Goal: Use online tool/utility: Use online tool/utility

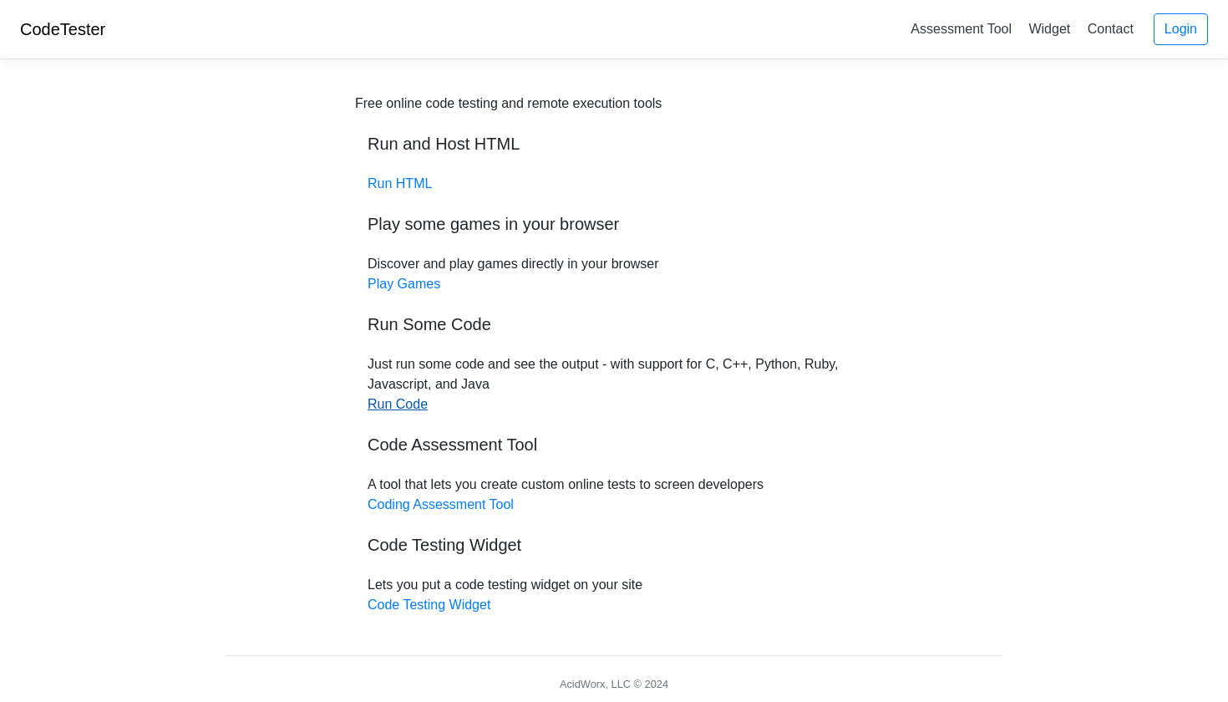
click at [387, 402] on link "Run Code" at bounding box center [398, 404] width 60 height 14
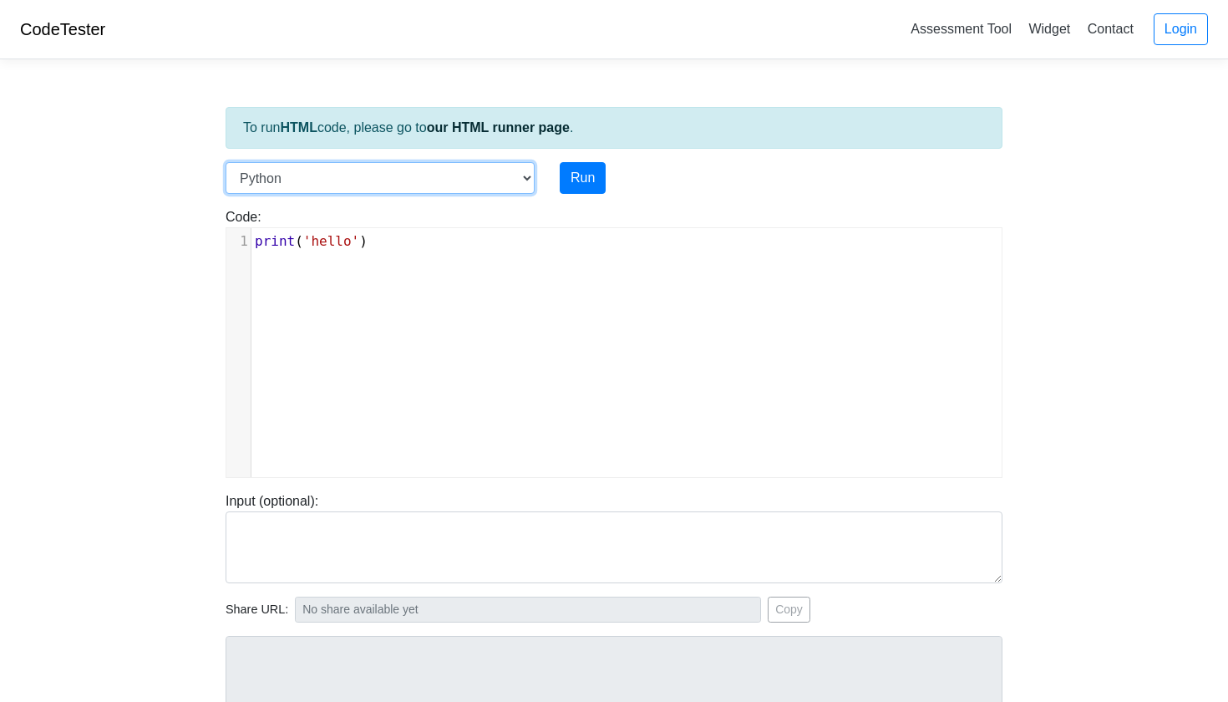
select select "c"
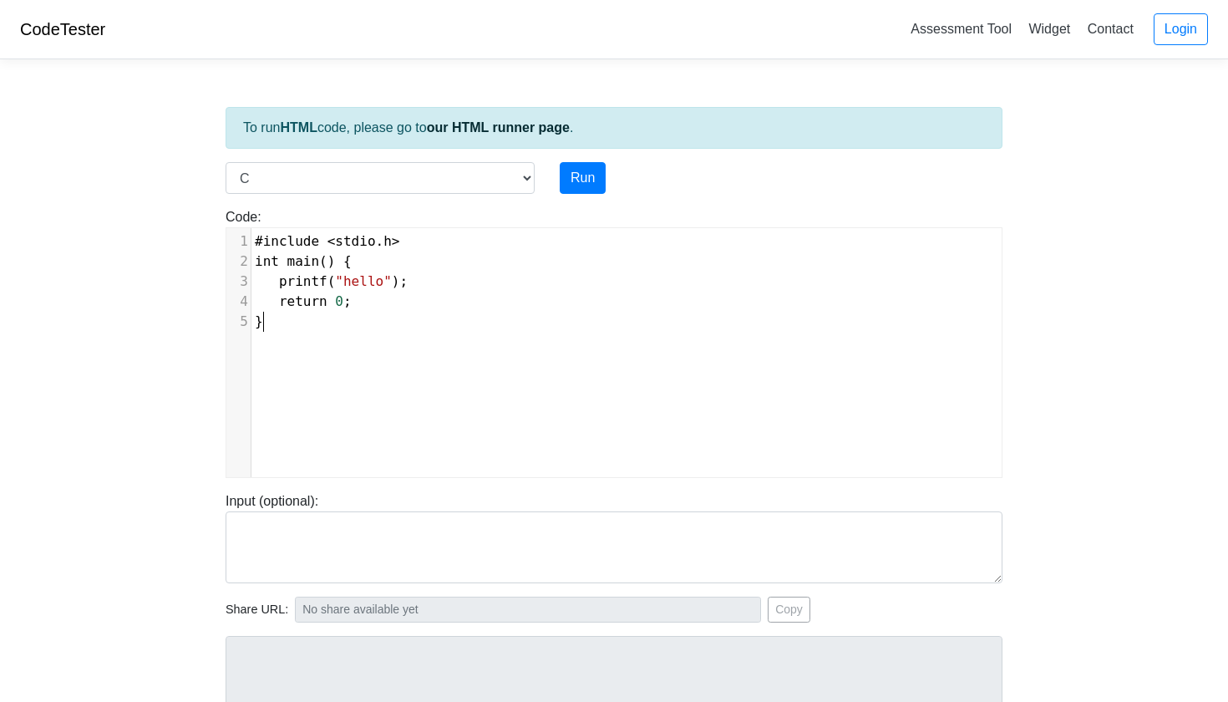
scroll to position [2, 0]
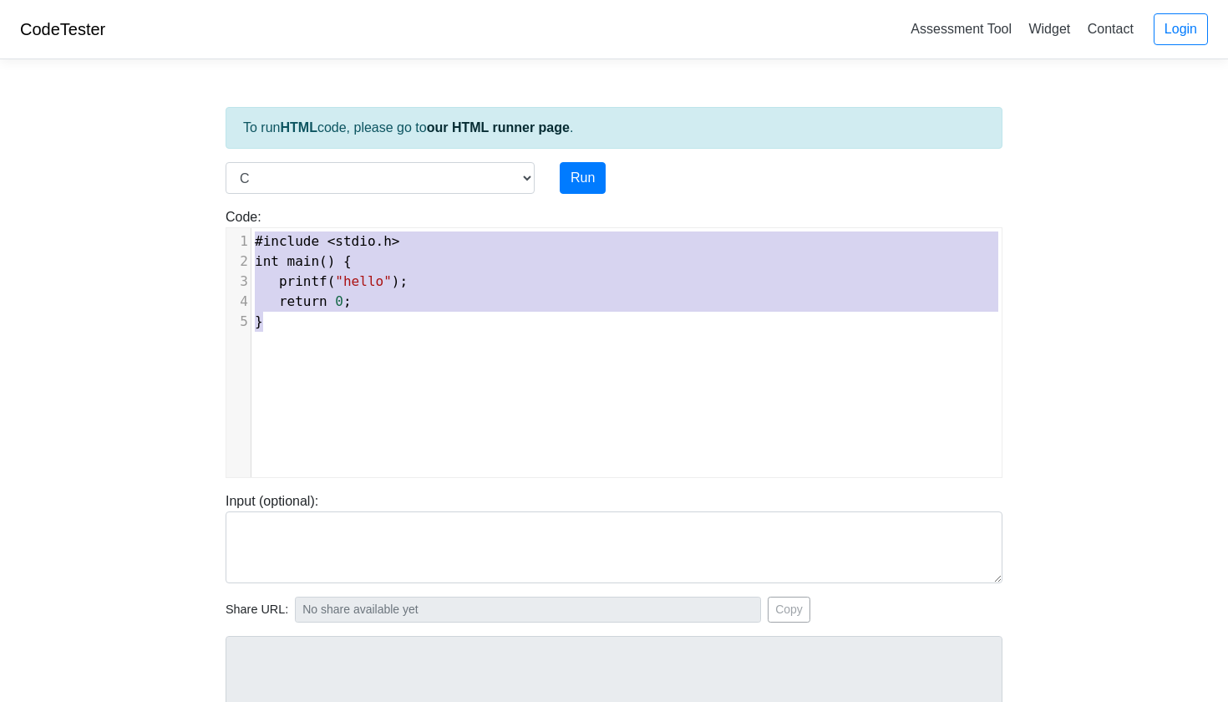
drag, startPoint x: 301, startPoint y: 322, endPoint x: 260, endPoint y: 226, distance: 104.4
click at [260, 226] on div "Code: #include <stdio.h> int main() { printf("hello"); return 0; } #include <st…" at bounding box center [614, 342] width 802 height 271
type textarea "​#include <stdio.h> int main() { printf("hello"); return 0; }"
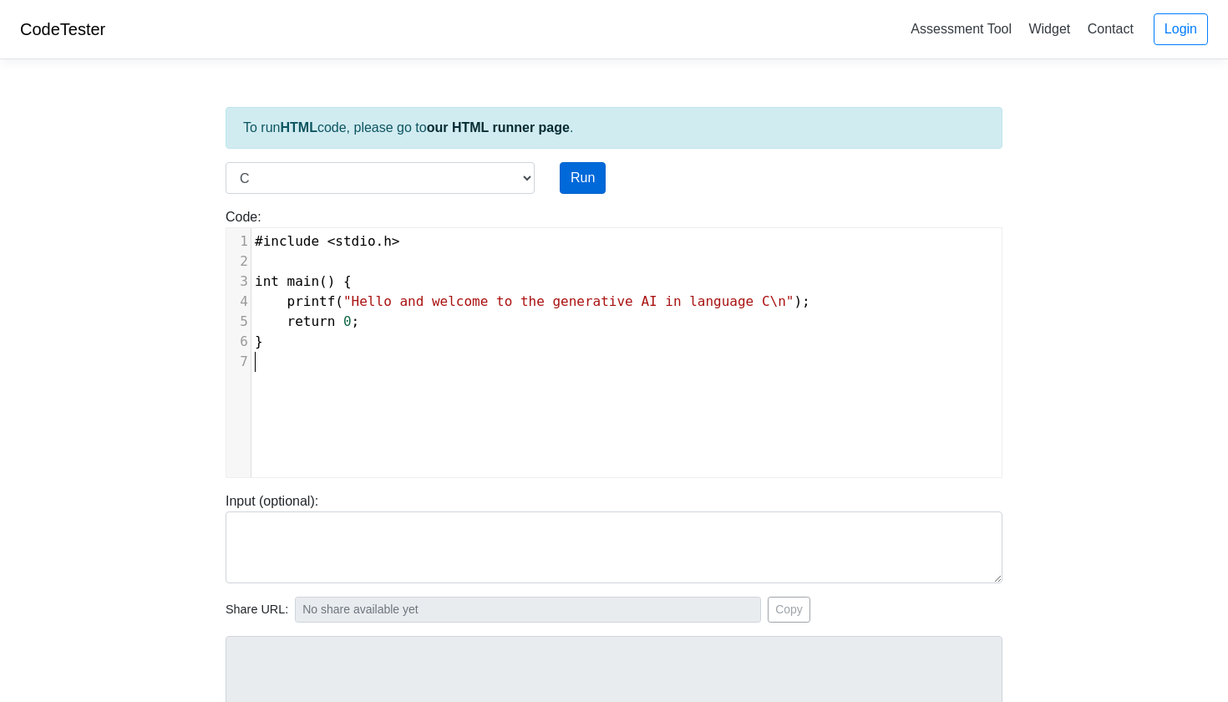
scroll to position [8, 0]
click at [581, 178] on button "Run" at bounding box center [583, 178] width 46 height 32
type input "[URL][DOMAIN_NAME]"
type textarea "Stdout: Hello and welcome to the generative AI in language C"
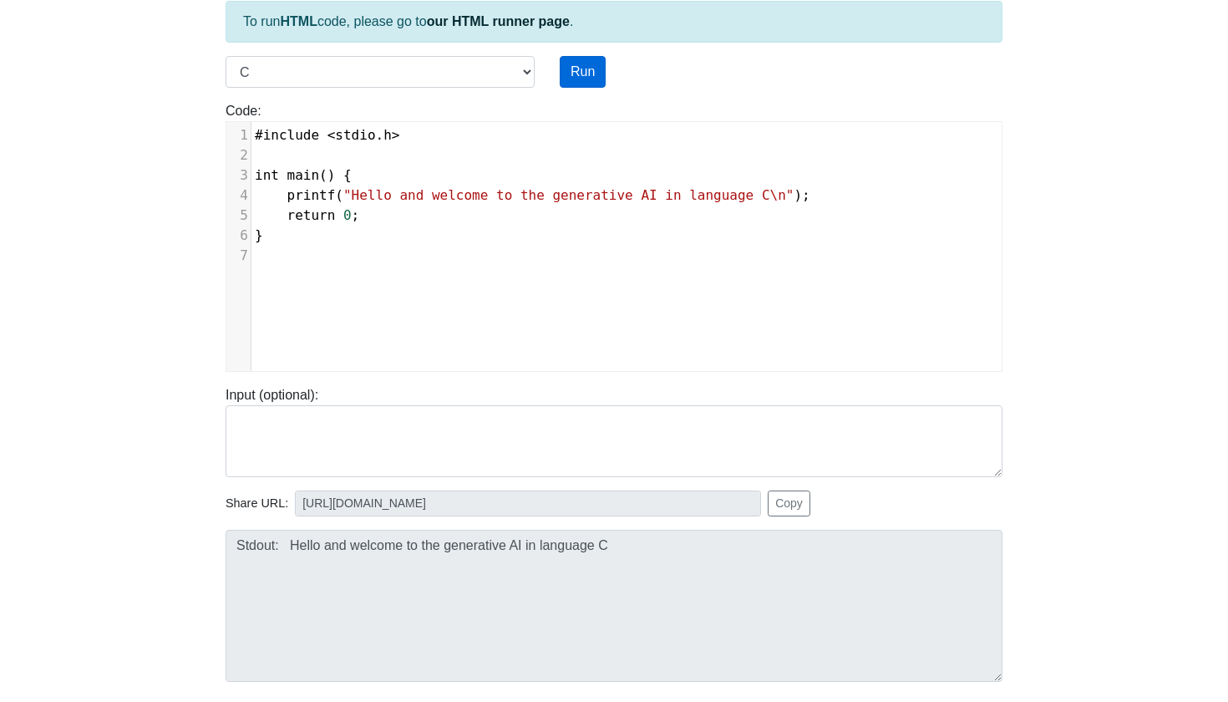
scroll to position [108, 0]
select select "python"
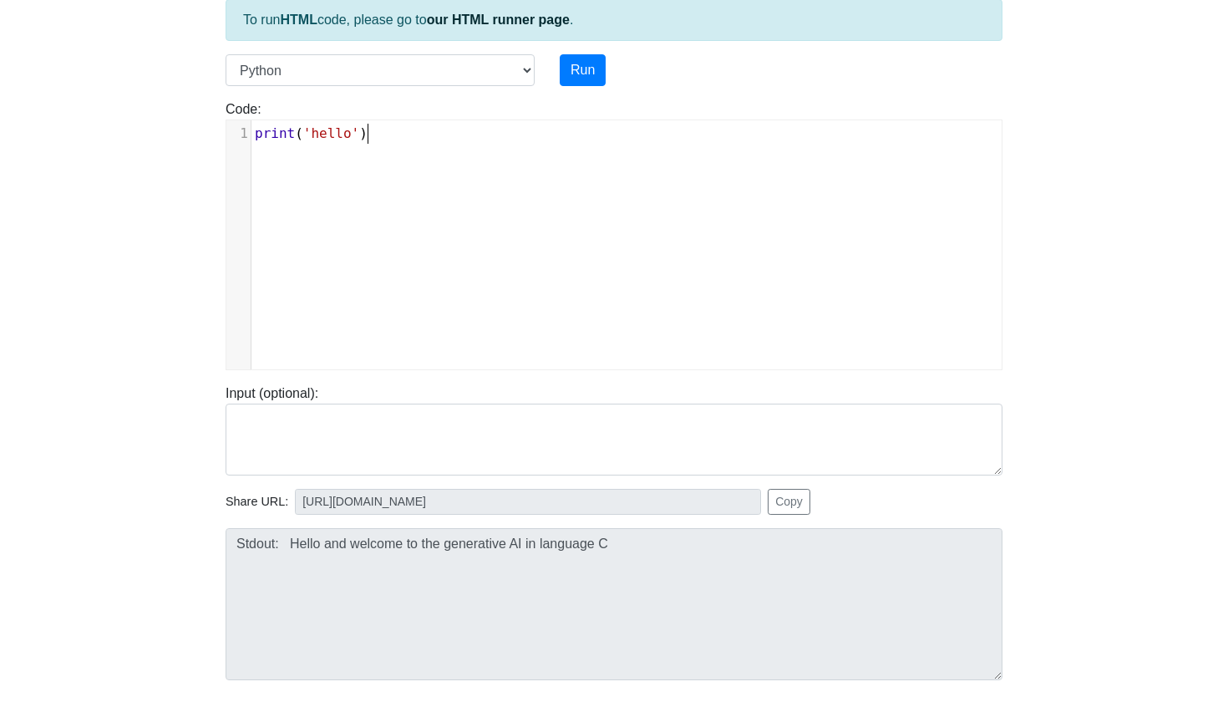
scroll to position [2, 0]
drag, startPoint x: 376, startPoint y: 141, endPoint x: 266, endPoint y: 123, distance: 111.8
click at [266, 123] on div "x 1 print ( 'hello' )" at bounding box center [626, 133] width 750 height 27
type textarea "​print('hello')"
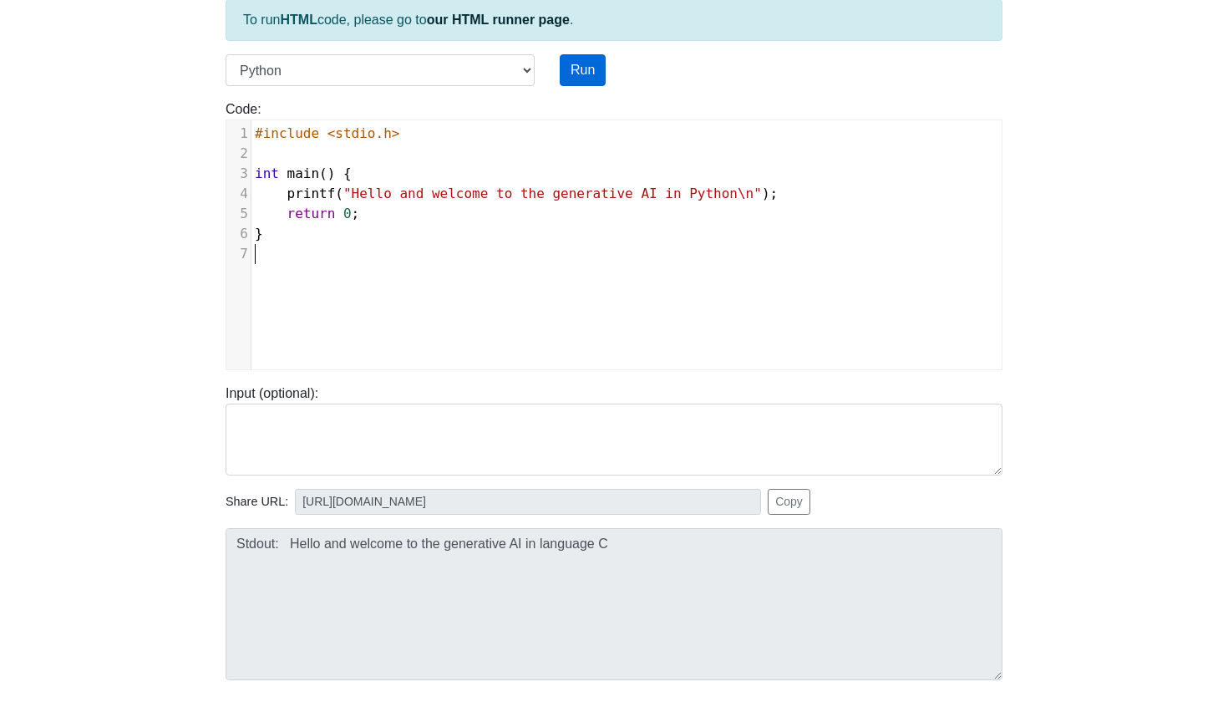
click at [591, 63] on button "Run" at bounding box center [583, 70] width 46 height 32
type input "[URL][DOMAIN_NAME]"
type textarea "Submission status: Runtime Error (NZEC) Stderr: File "script.py", line 3 int ma…"
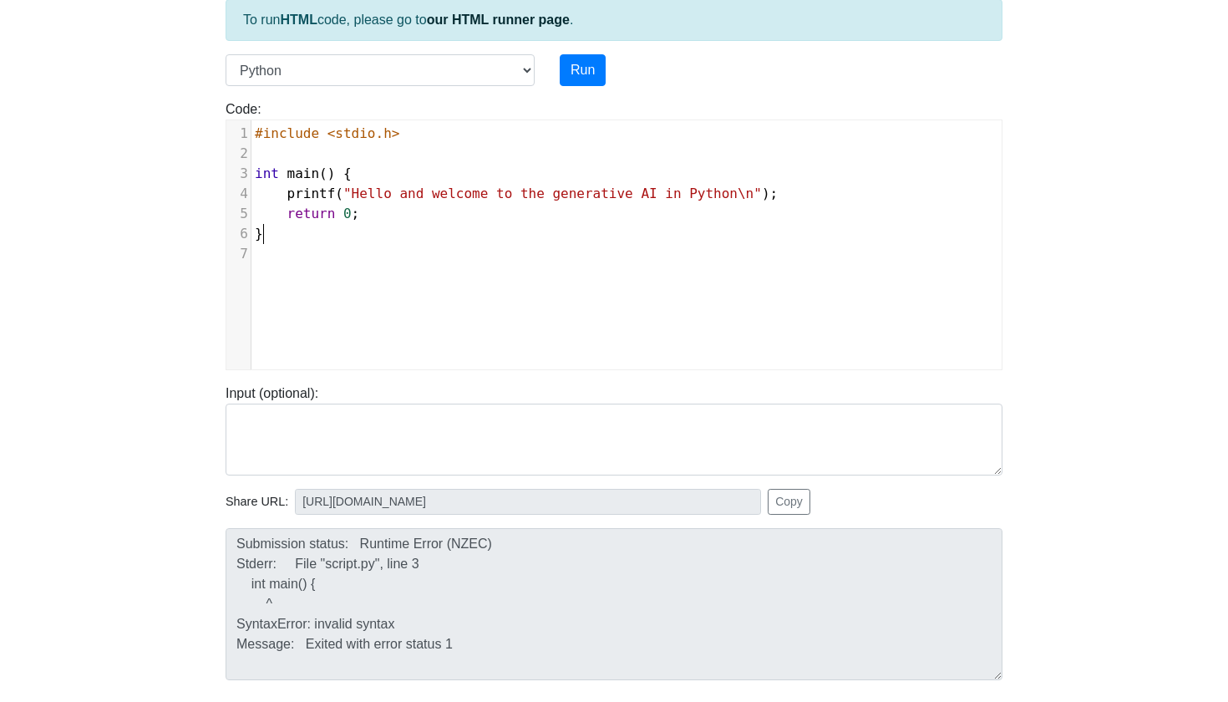
scroll to position [2, 0]
click at [287, 236] on pre "}" at bounding box center [626, 234] width 750 height 20
click at [588, 62] on button "Run" at bounding box center [583, 70] width 46 height 32
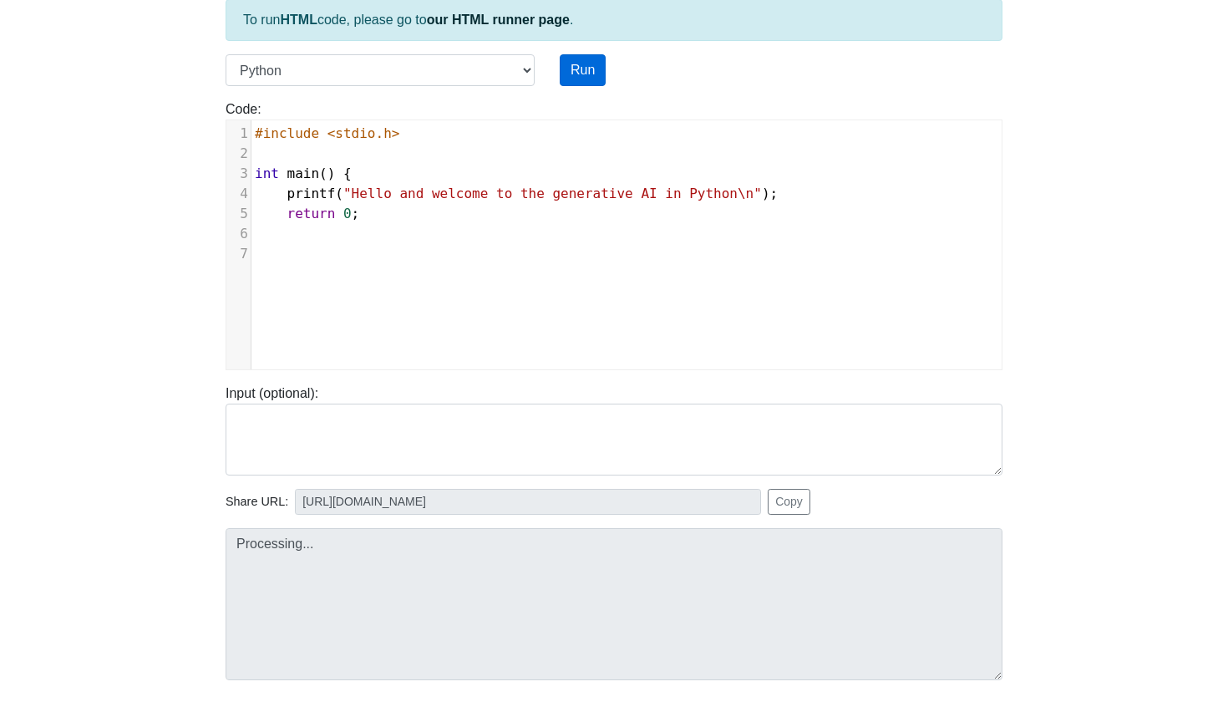
type input "[URL][DOMAIN_NAME]"
type textarea "Submission status: Runtime Error (NZEC) Stderr: File "script.py", line 3 int ma…"
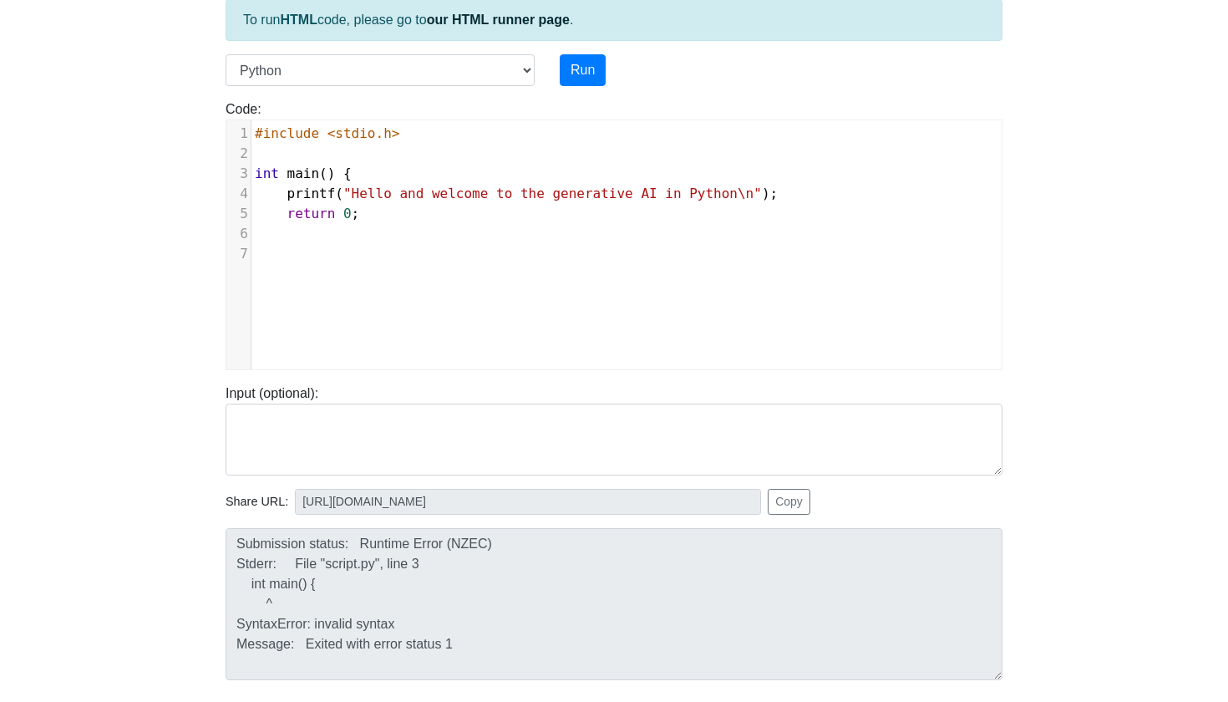
scroll to position [9, 1]
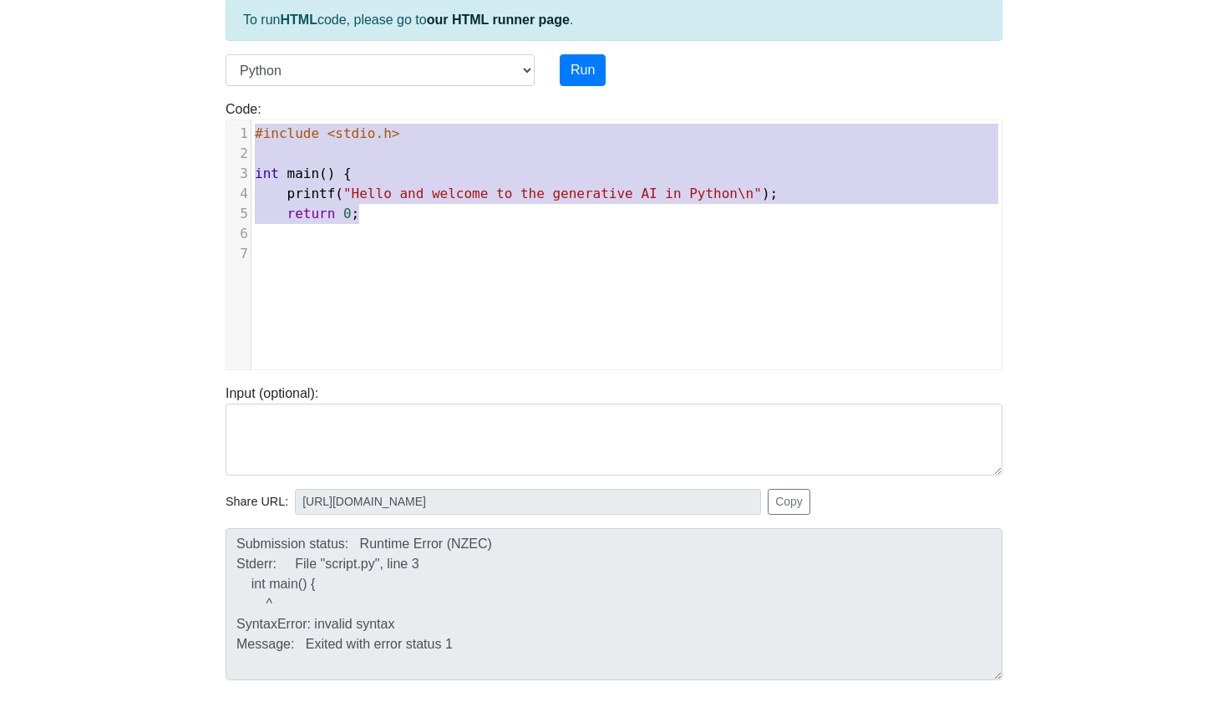
drag, startPoint x: 378, startPoint y: 216, endPoint x: 254, endPoint y: 130, distance: 151.3
click at [254, 130] on div "1 #include <stdio.h> 2 ​ 3 int main () { 4 printf ( "Hello and welcome to the g…" at bounding box center [626, 194] width 750 height 140
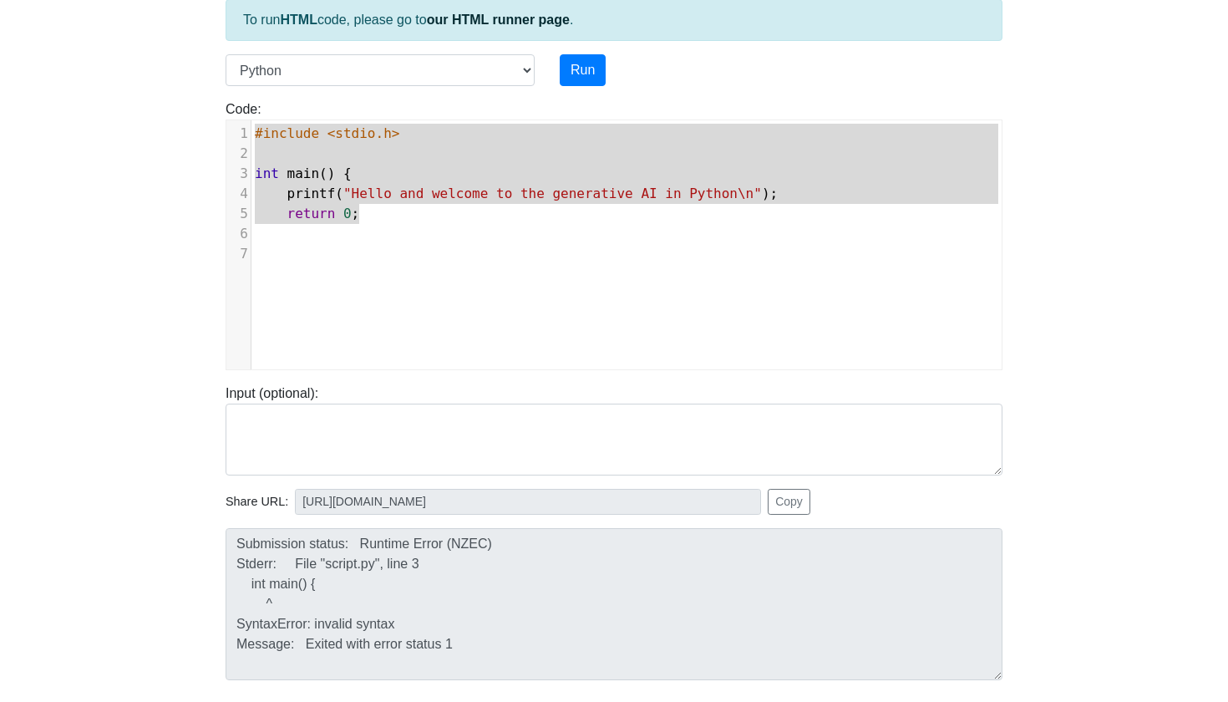
type textarea "#include <stdio.h> int main() { printf("Hello and welcome to the generative AI …"
select select "c"
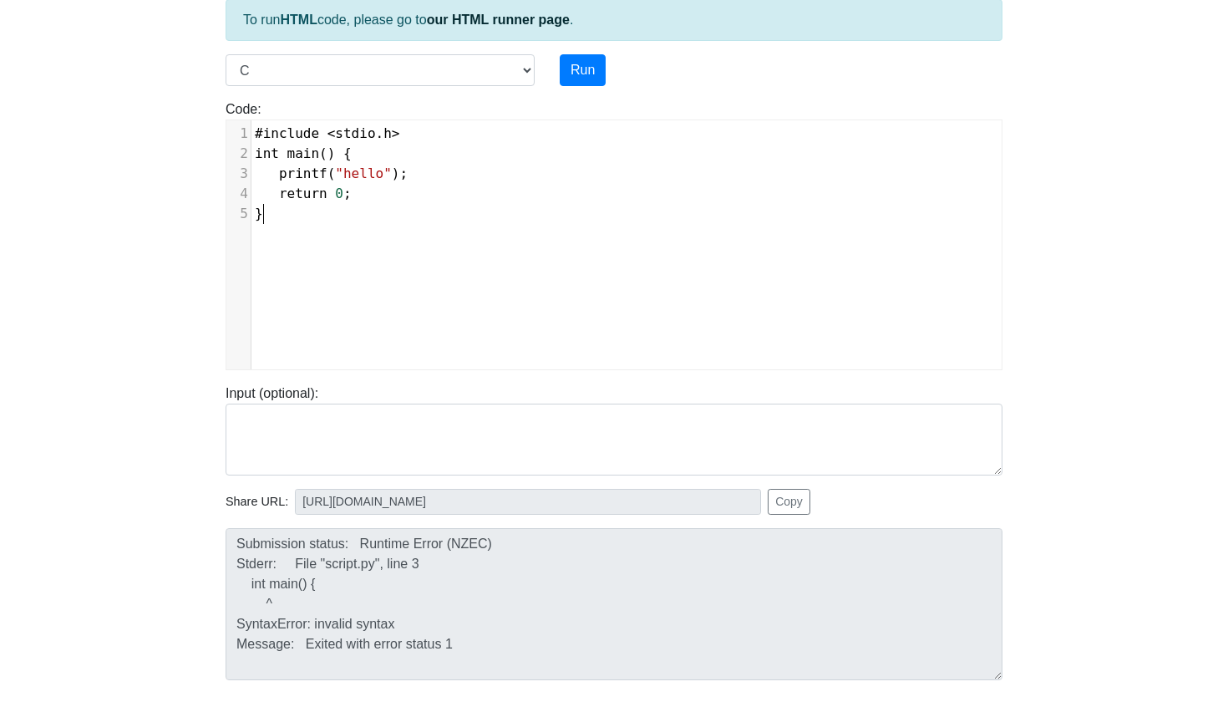
scroll to position [2, 0]
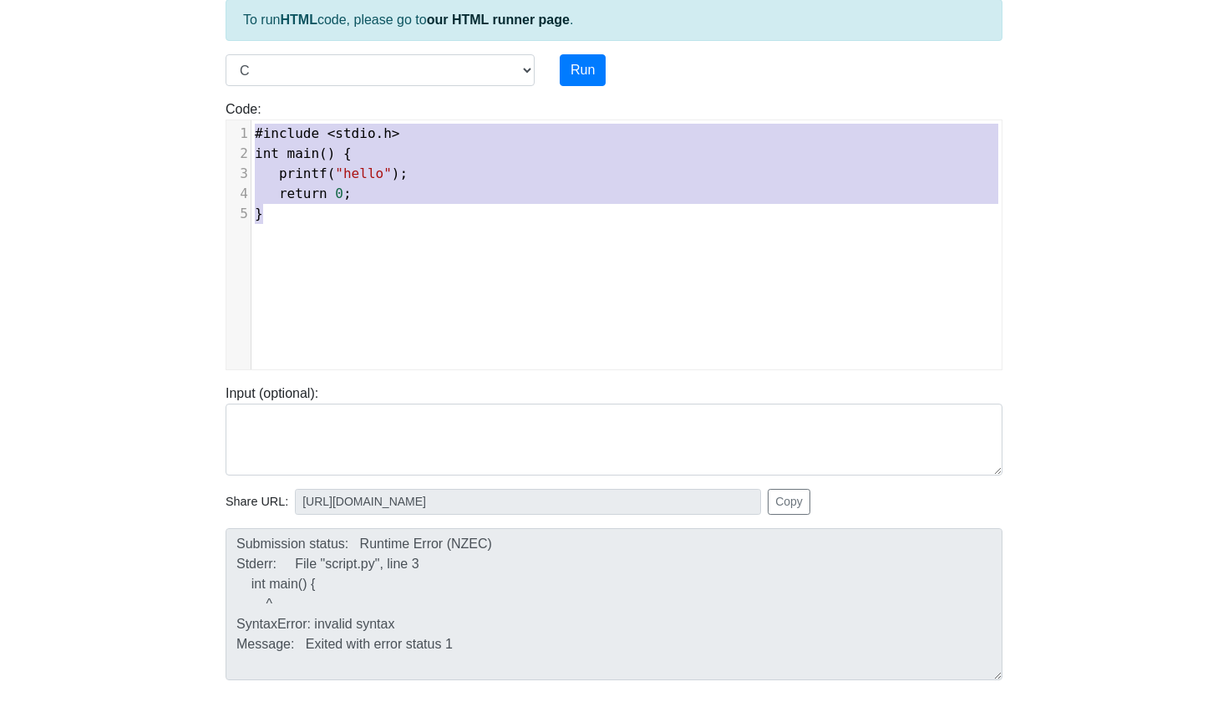
drag, startPoint x: 299, startPoint y: 216, endPoint x: 266, endPoint y: 106, distance: 115.2
click at [266, 106] on div "Code: #include <stdio.h> int main() { printf("hello"); return 0; } #include <st…" at bounding box center [614, 234] width 802 height 271
type textarea "​#include <stdio.h> int main() { printf("hello"); return 0; }"
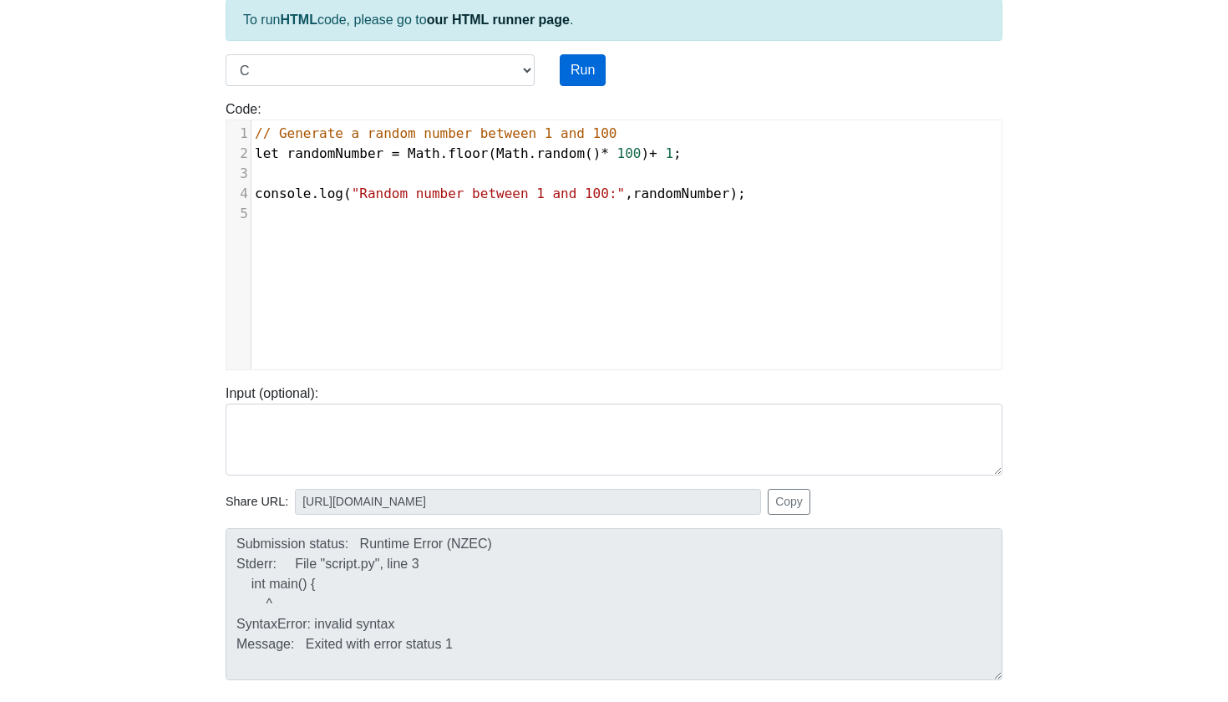
click at [586, 65] on button "Run" at bounding box center [583, 70] width 46 height 32
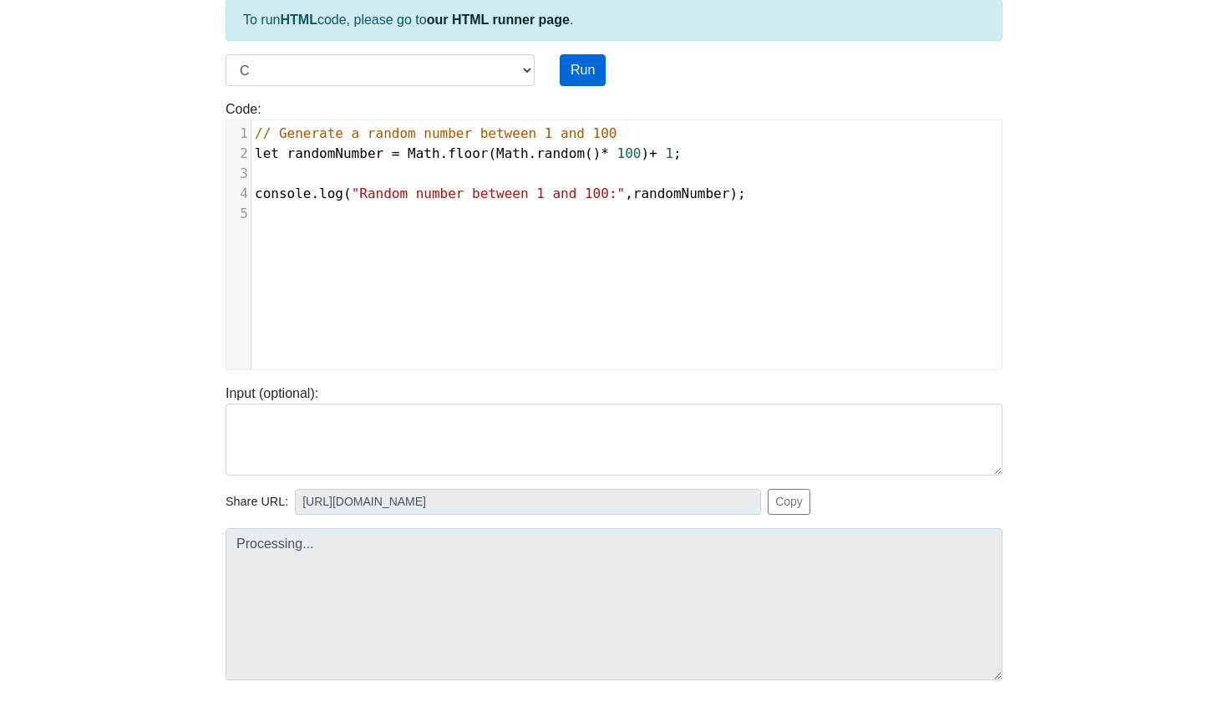
scroll to position [8, 0]
type input "[URL][DOMAIN_NAME]"
type textarea "Submission status: Compilation Error Compile Output: main.c:2:1: error: unknown…"
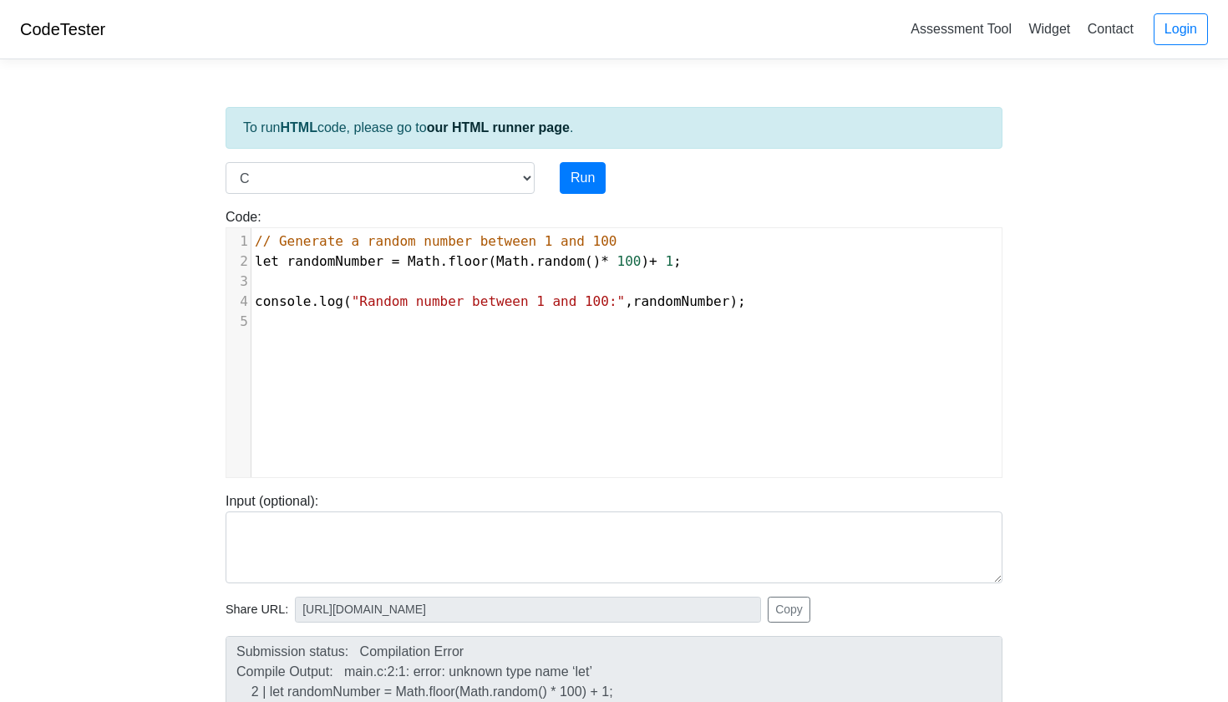
scroll to position [0, 0]
select select "javascript"
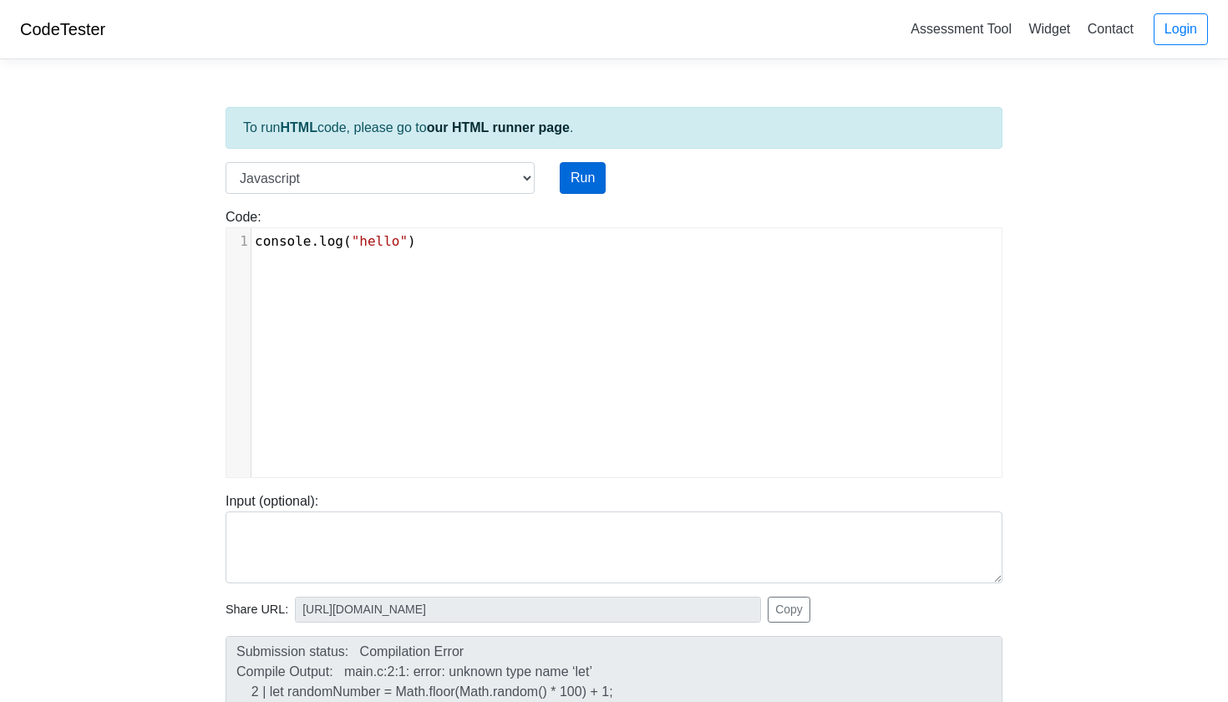
click at [579, 179] on button "Run" at bounding box center [583, 178] width 46 height 32
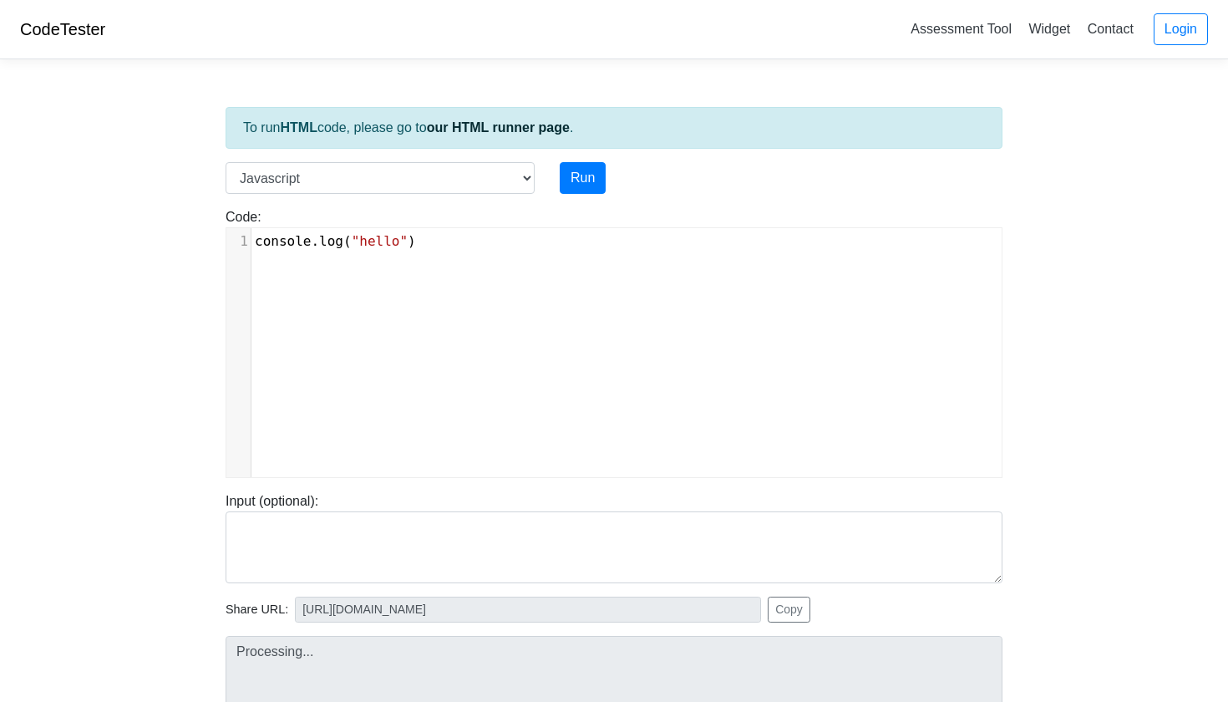
type input "[URL][DOMAIN_NAME]"
type textarea "Stdout: hello"
drag, startPoint x: 422, startPoint y: 242, endPoint x: 254, endPoint y: 239, distance: 167.9
click at [254, 239] on pre "console . log ( "hello" )" at bounding box center [626, 241] width 750 height 20
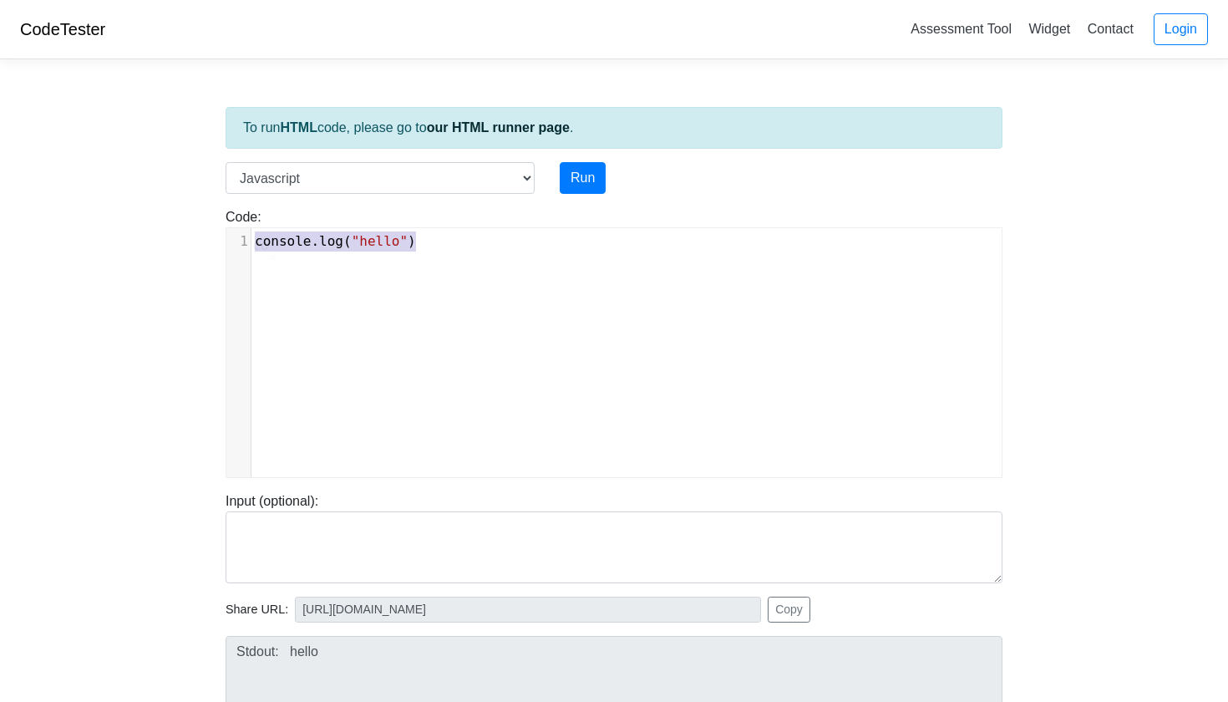
type textarea "​console.log("hello")"
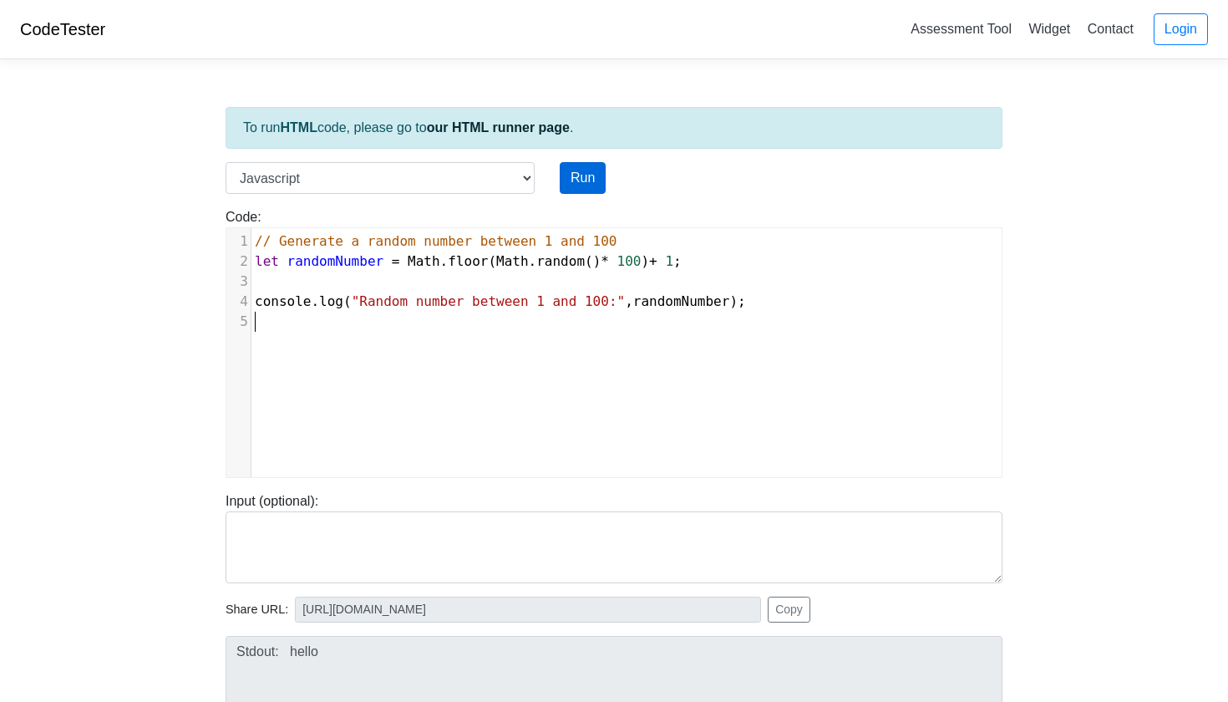
click at [576, 178] on button "Run" at bounding box center [583, 178] width 46 height 32
type input "[URL][DOMAIN_NAME]"
type textarea "Stdout: Random number between 1 and 100: 29"
